Goal: Check status: Check status

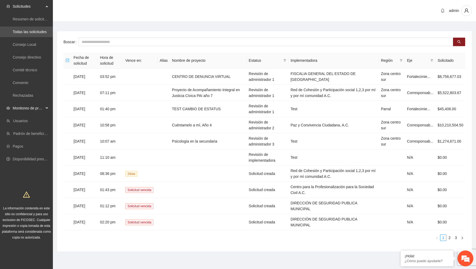
click at [35, 110] on span "Monitoreo de proyectos" at bounding box center [28, 108] width 31 height 11
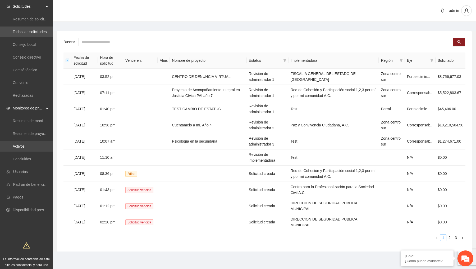
click at [25, 147] on link "Activos" at bounding box center [19, 146] width 12 height 4
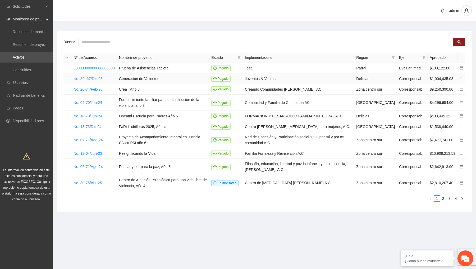
click at [102, 77] on link "No. 32- 67/Dic-23" at bounding box center [88, 78] width 29 height 4
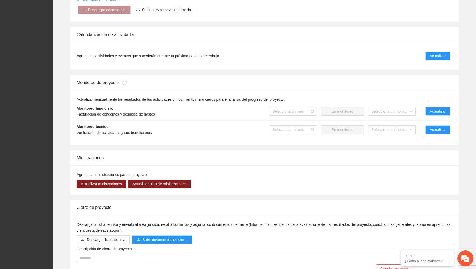
scroll to position [423, 0]
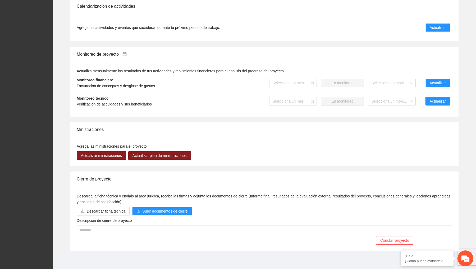
click at [434, 98] on span "Actualizar" at bounding box center [438, 101] width 16 height 6
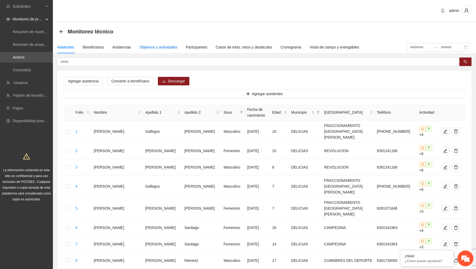
click at [170, 47] on div "Objetivos y actividades" at bounding box center [159, 47] width 38 height 6
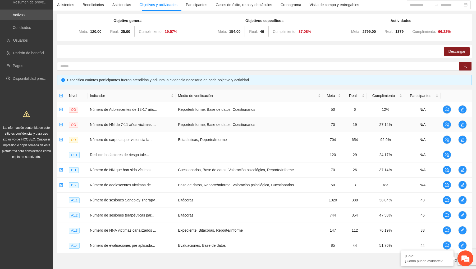
scroll to position [25, 0]
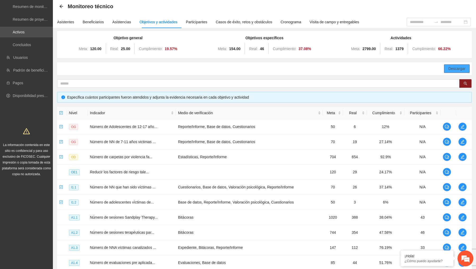
click at [448, 66] on span "Descargar" at bounding box center [456, 69] width 17 height 6
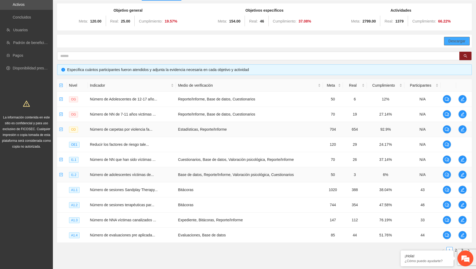
scroll to position [34, 0]
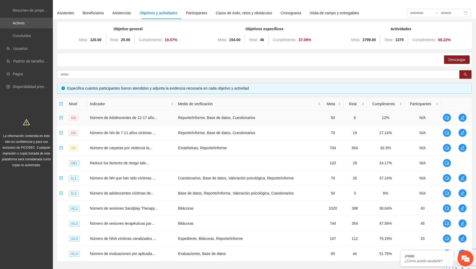
click at [384, 117] on td "12%" at bounding box center [386, 117] width 38 height 15
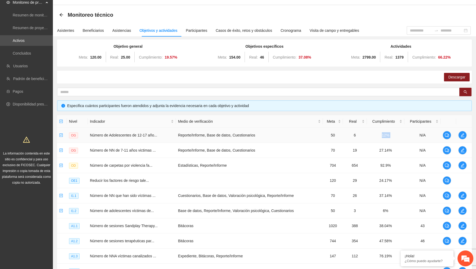
scroll to position [0, 0]
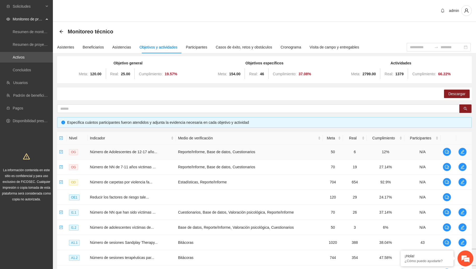
click at [252, 150] on td "Reporte/Informe, Base de datos, Cuestionarios" at bounding box center [249, 151] width 147 height 15
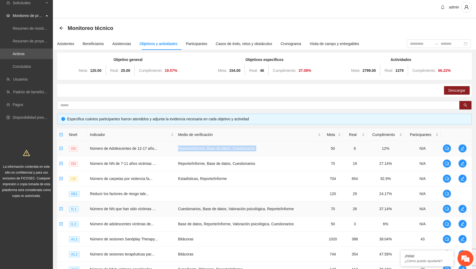
scroll to position [3, 0]
